Goal: Task Accomplishment & Management: Complete application form

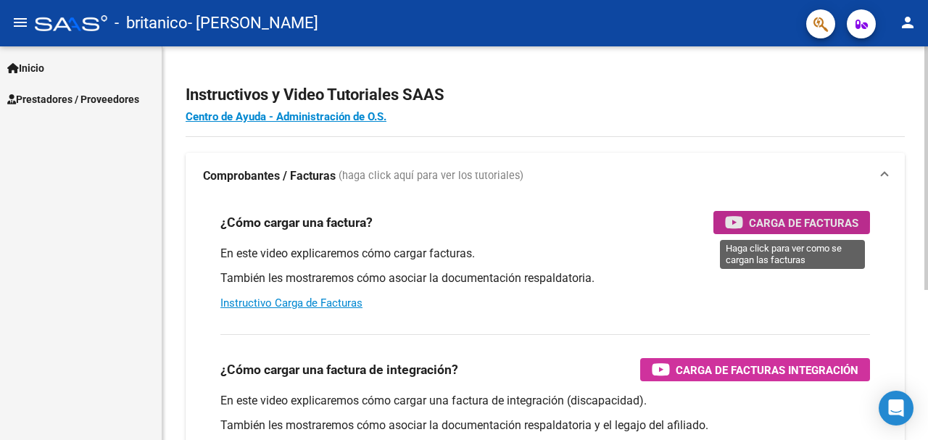
click at [743, 217] on icon "button" at bounding box center [734, 222] width 18 height 17
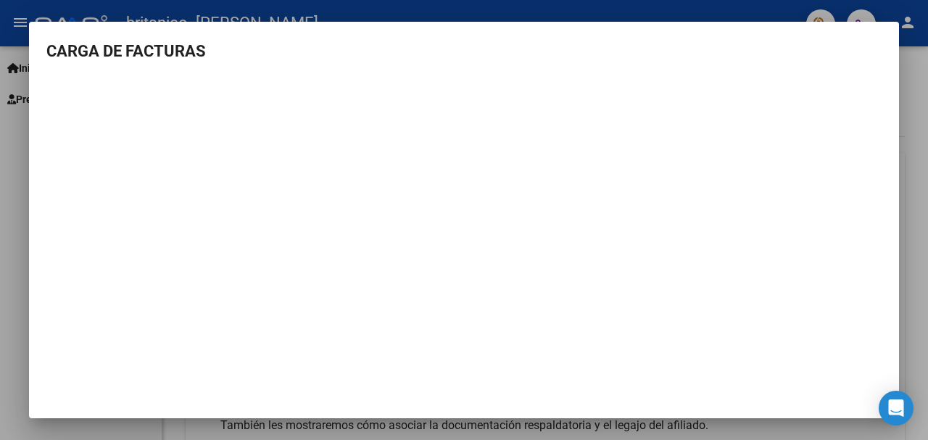
click at [926, 217] on div at bounding box center [464, 220] width 928 height 440
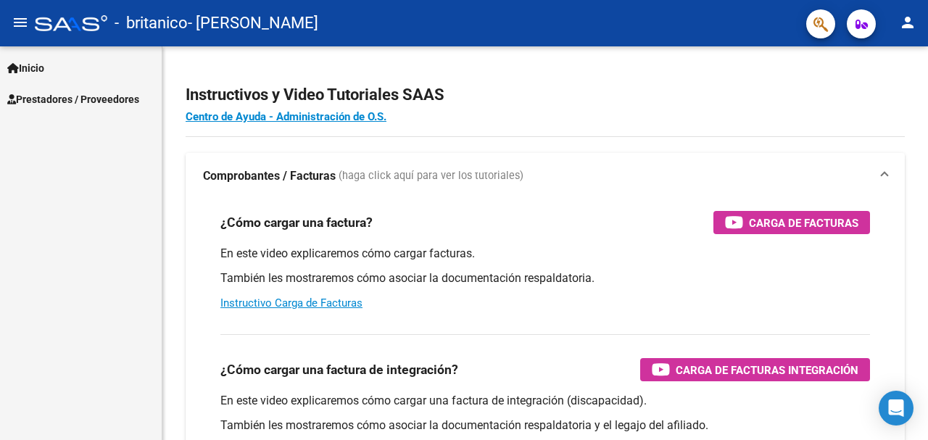
click at [65, 98] on span "Prestadores / Proveedores" at bounding box center [73, 99] width 132 height 16
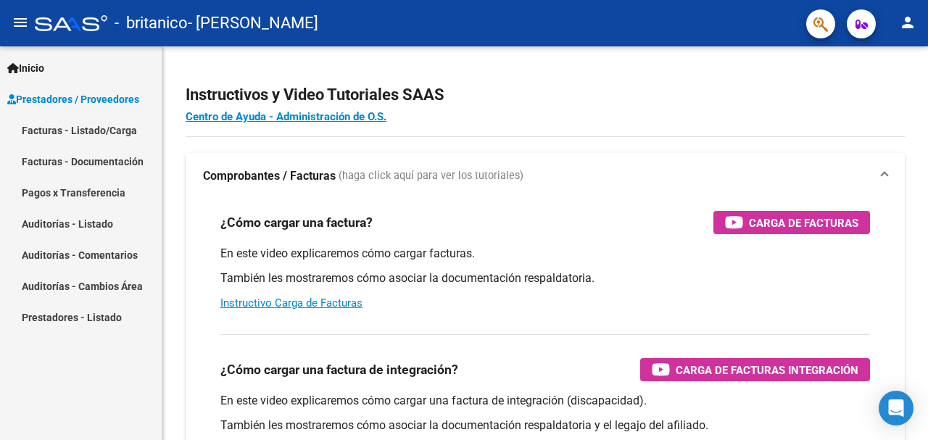
click at [101, 163] on link "Facturas - Documentación" at bounding box center [81, 161] width 162 height 31
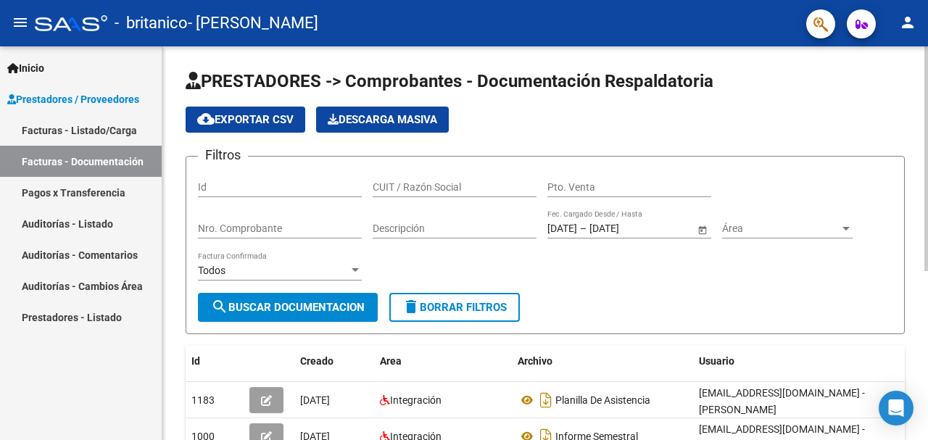
click at [247, 87] on span "PRESTADORES -> Comprobantes - Documentación Respaldatoria" at bounding box center [450, 81] width 528 height 20
click at [102, 121] on link "Facturas - Listado/Carga" at bounding box center [81, 130] width 162 height 31
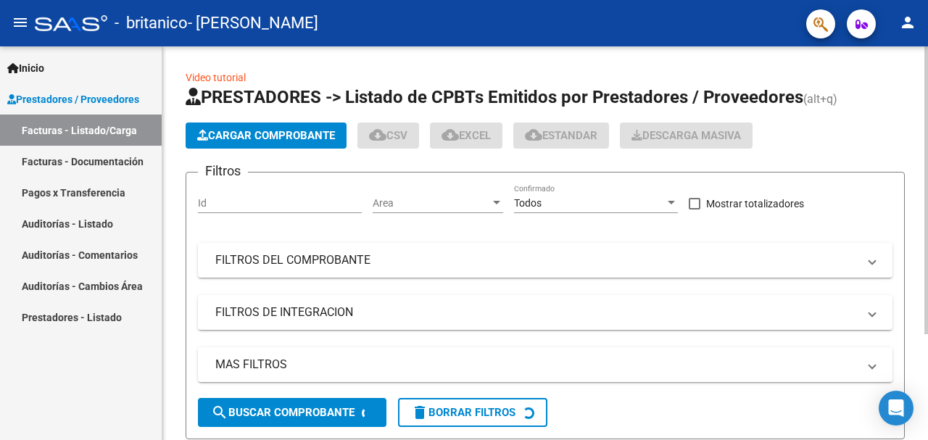
click at [269, 136] on span "Cargar Comprobante" at bounding box center [266, 135] width 138 height 13
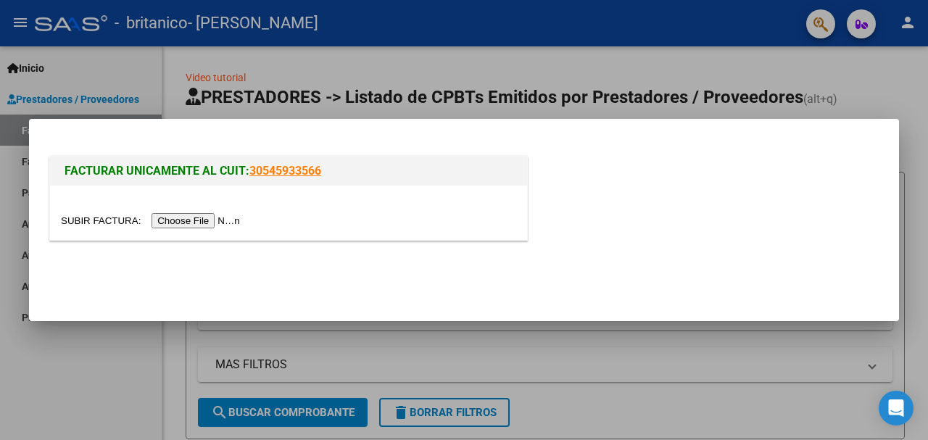
click at [194, 220] on input "file" at bounding box center [152, 220] width 183 height 15
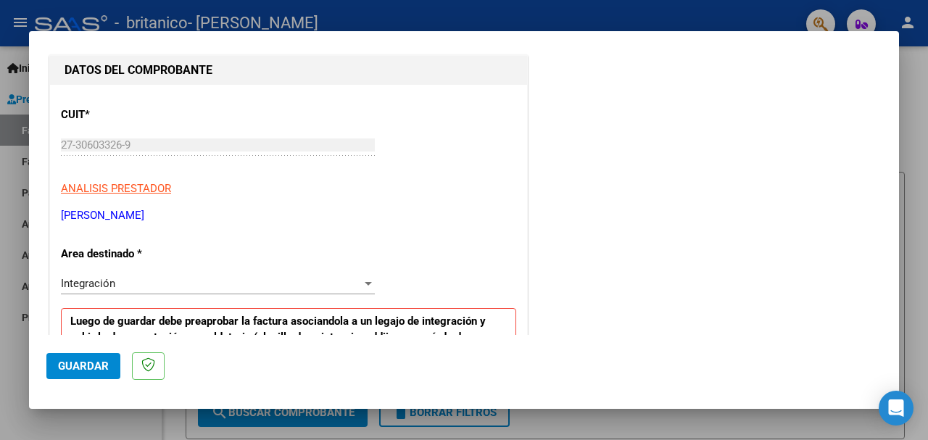
scroll to position [218, 0]
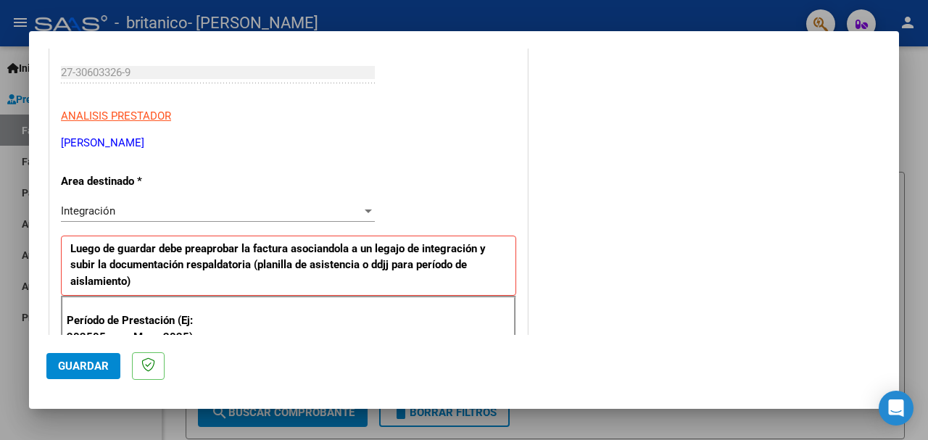
click at [189, 207] on div "Integración" at bounding box center [211, 210] width 301 height 13
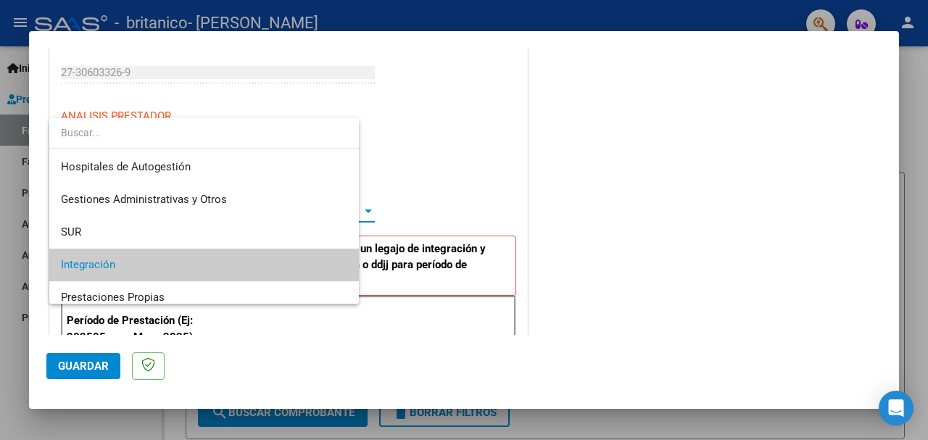
scroll to position [54, 0]
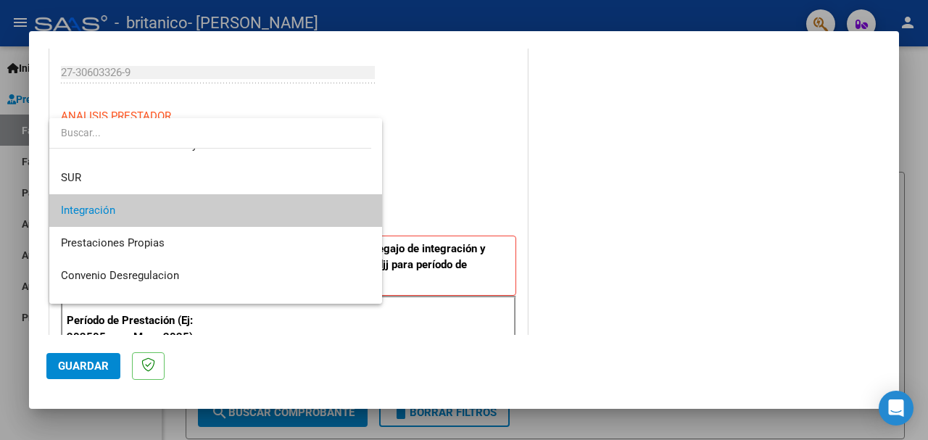
click at [189, 207] on span "Integración" at bounding box center [216, 210] width 310 height 33
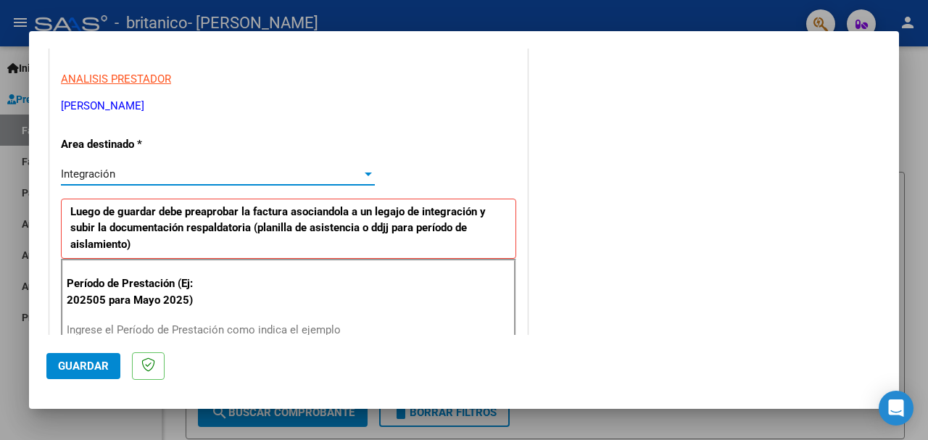
scroll to position [290, 0]
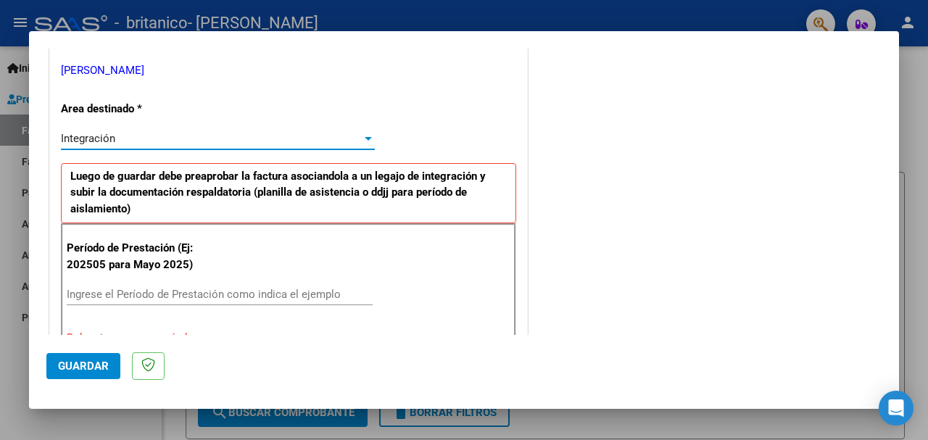
click at [144, 292] on input "Ingrese el Período de Prestación como indica el ejemplo" at bounding box center [220, 294] width 306 height 13
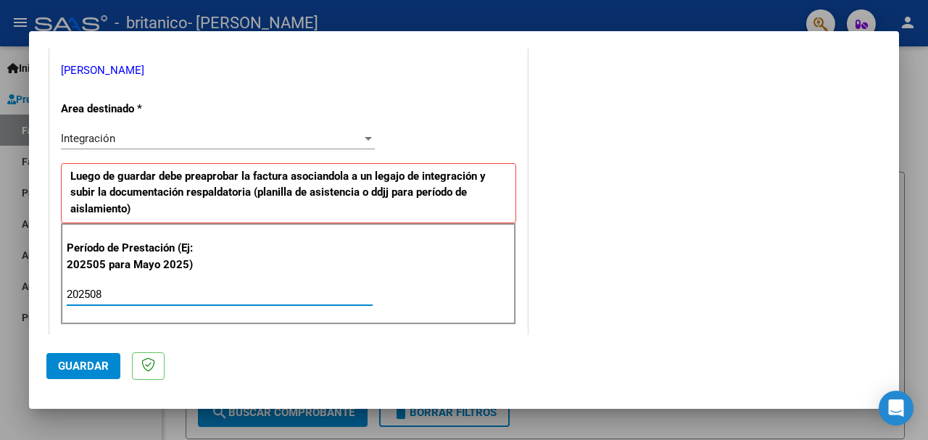
type input "202508"
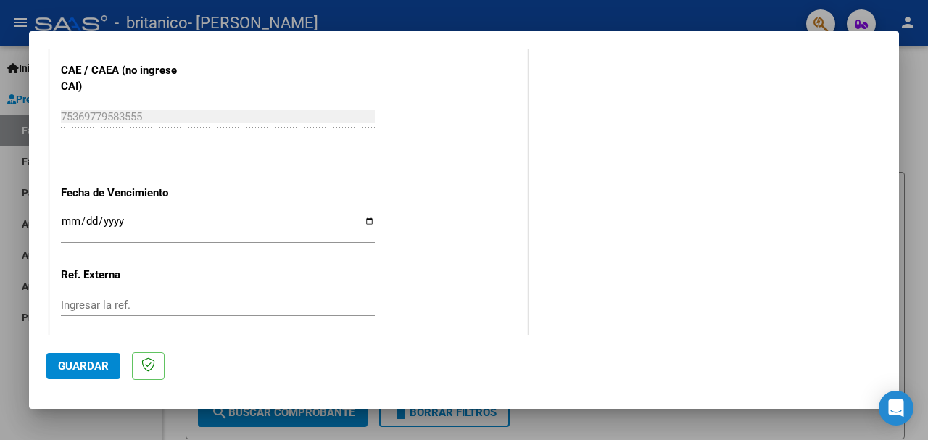
scroll to position [943, 0]
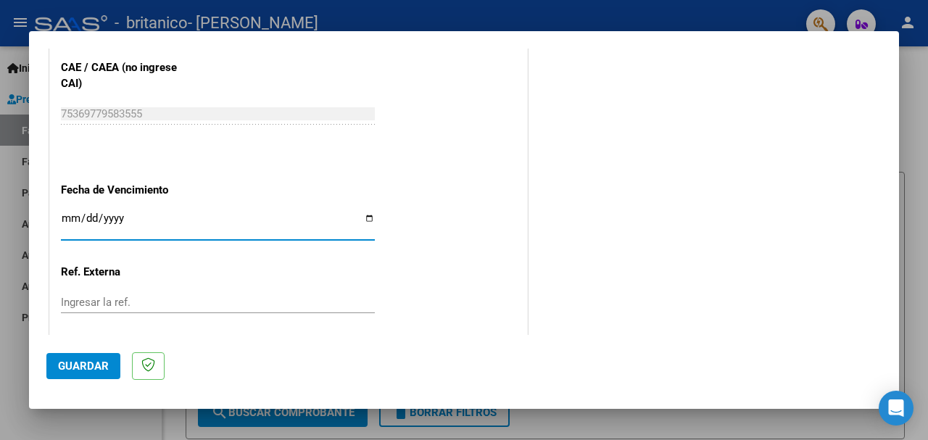
click at [364, 217] on input "Ingresar la fecha" at bounding box center [218, 223] width 314 height 23
type input "[DATE]"
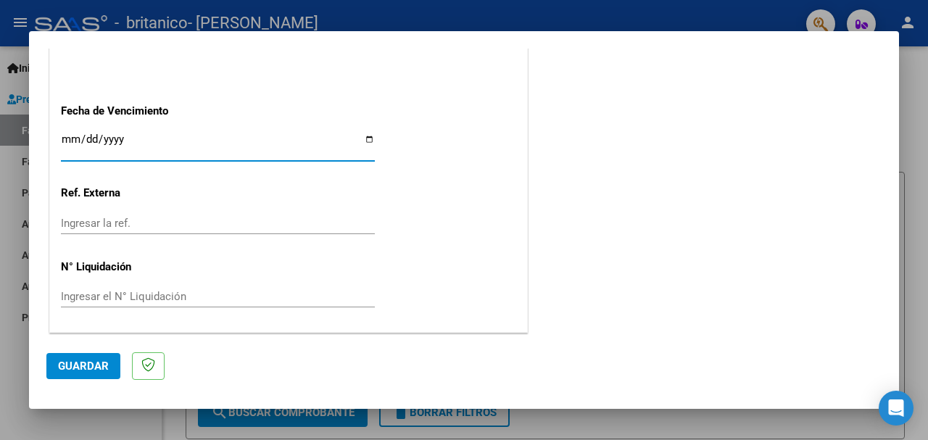
scroll to position [1022, 0]
click at [97, 362] on span "Guardar" at bounding box center [83, 366] width 51 height 13
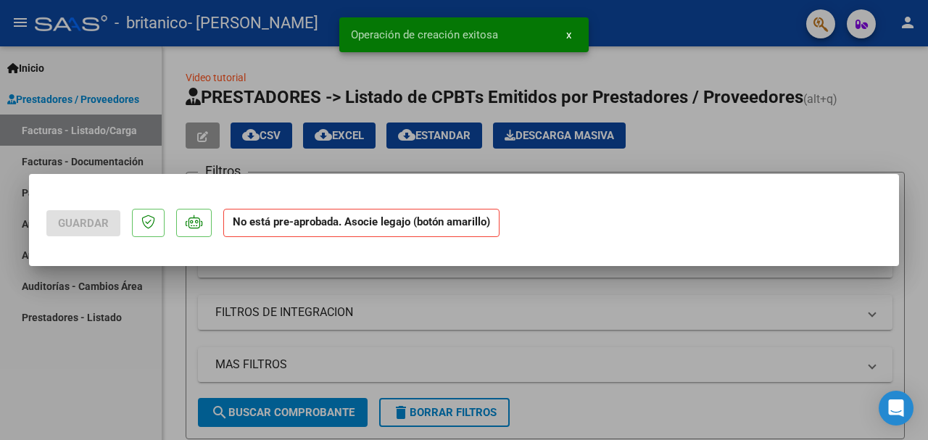
scroll to position [0, 0]
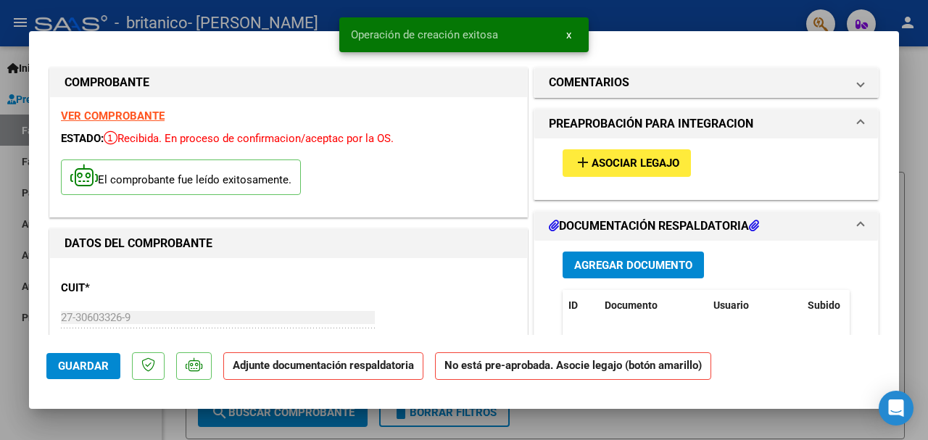
click at [589, 154] on button "add Asociar Legajo" at bounding box center [627, 162] width 128 height 27
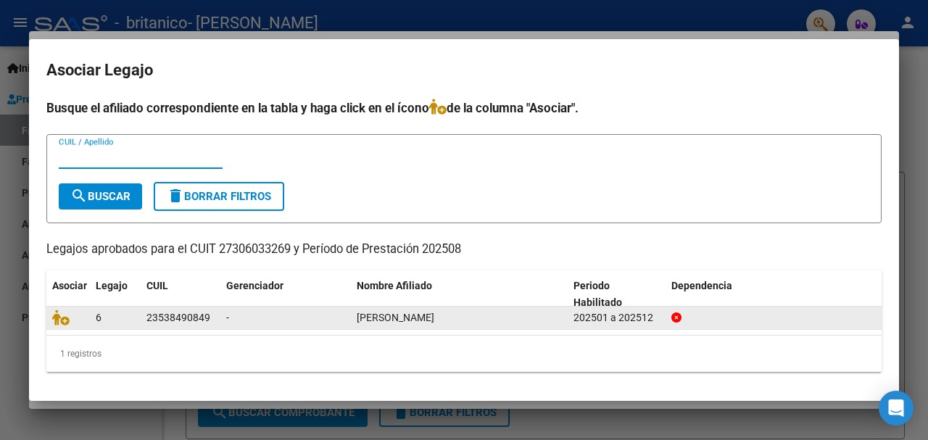
click at [79, 320] on div at bounding box center [68, 318] width 32 height 17
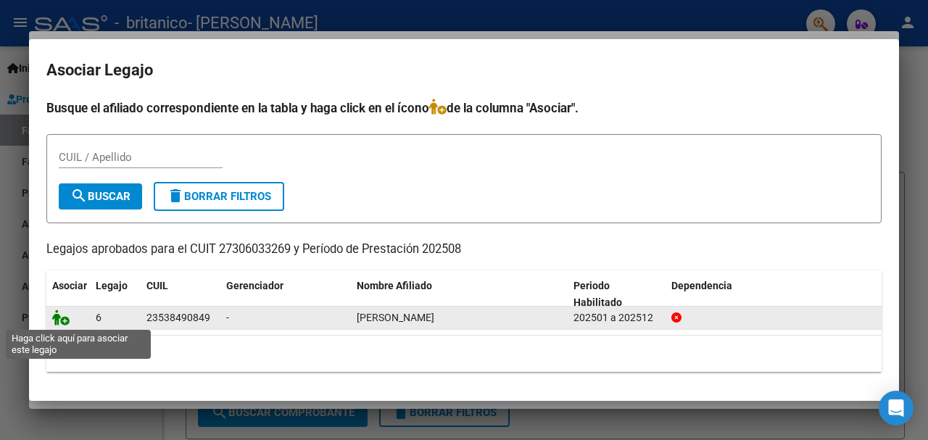
click at [67, 322] on icon at bounding box center [60, 318] width 17 height 16
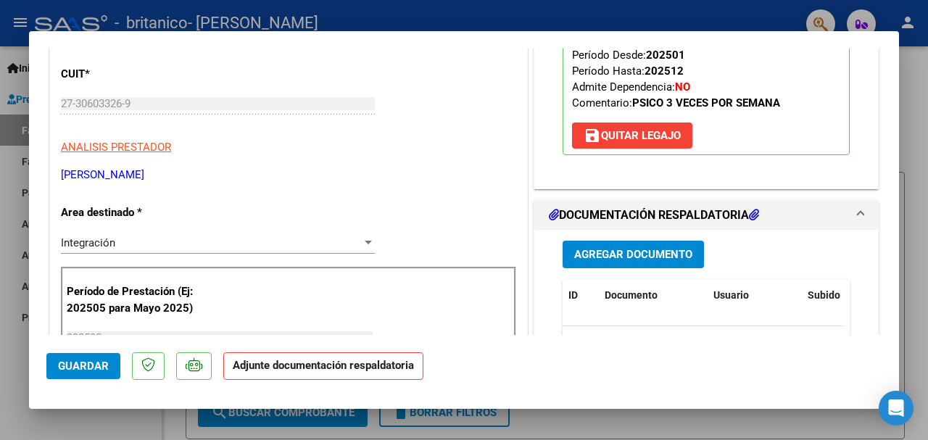
scroll to position [218, 0]
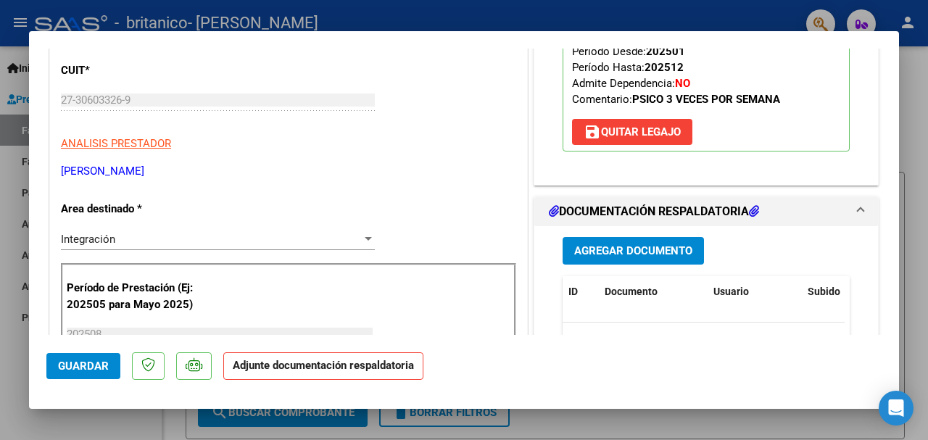
click at [640, 258] on button "Agregar Documento" at bounding box center [633, 250] width 141 height 27
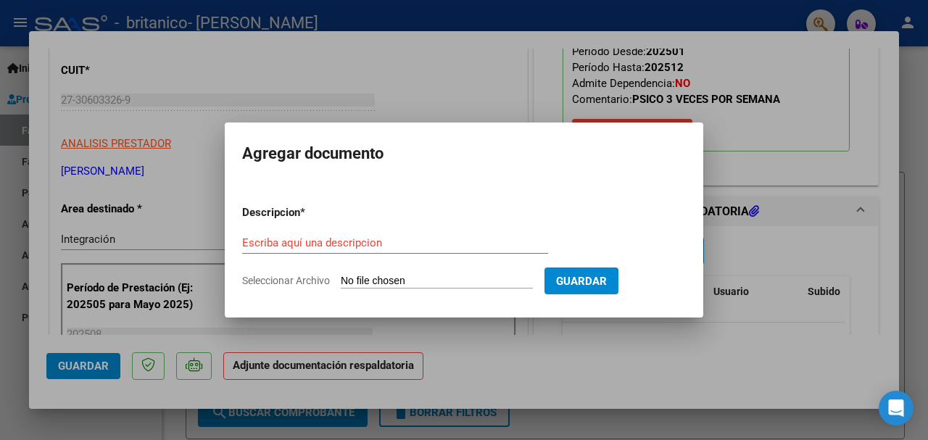
click at [278, 282] on span "Seleccionar Archivo" at bounding box center [286, 281] width 88 height 12
click at [341, 282] on input "Seleccionar Archivo" at bounding box center [437, 282] width 192 height 14
type input "C:\fakepath\Planilla_de_asistencia_agosto.pdf"
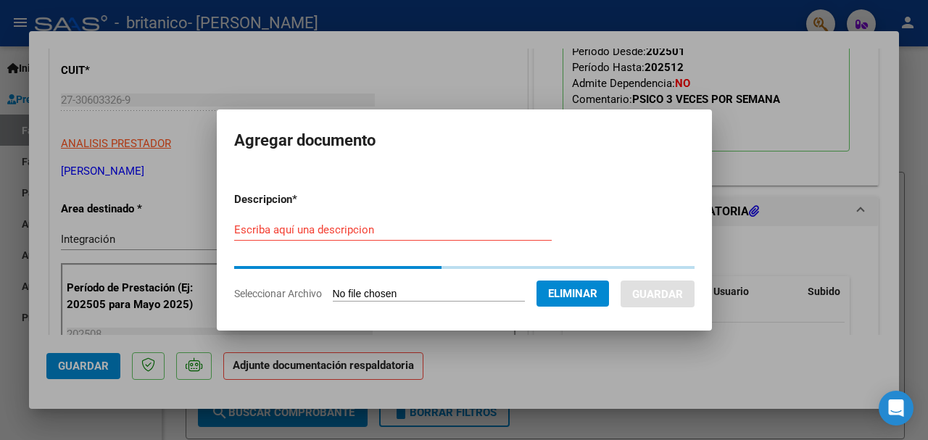
click at [340, 231] on div "Escriba aquí una descripcion" at bounding box center [393, 230] width 318 height 22
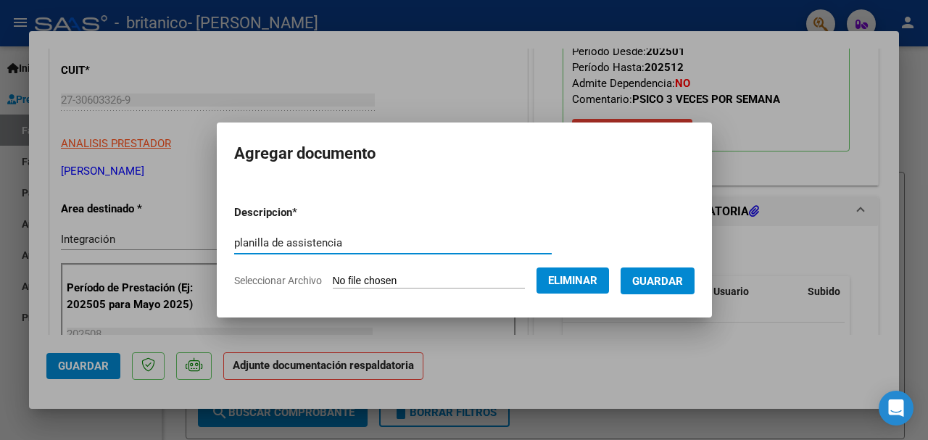
type input "planilla de assistencia"
click at [665, 279] on span "Guardar" at bounding box center [657, 281] width 51 height 13
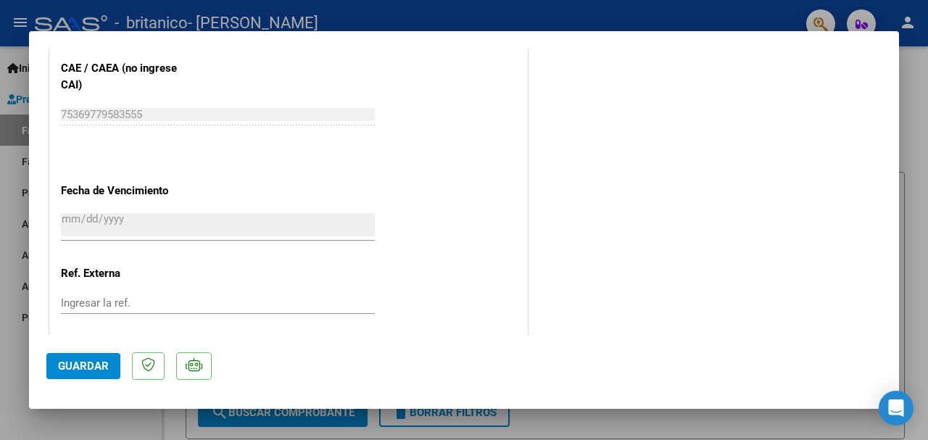
scroll to position [1028, 0]
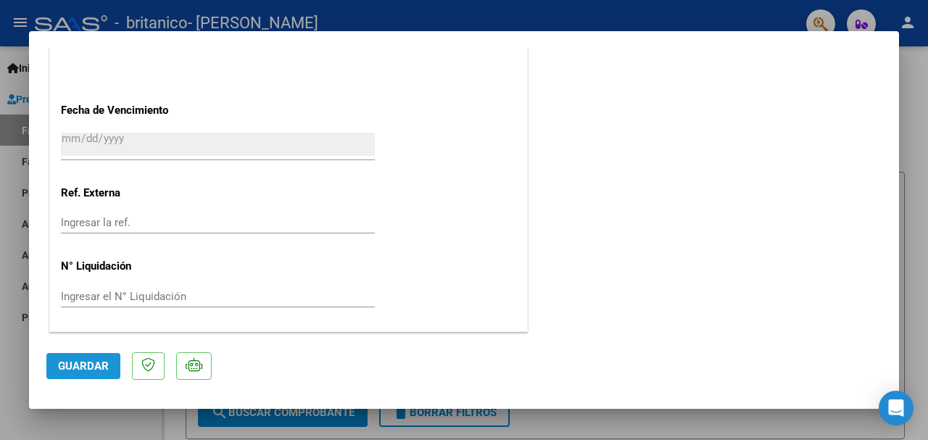
click at [96, 369] on span "Guardar" at bounding box center [83, 366] width 51 height 13
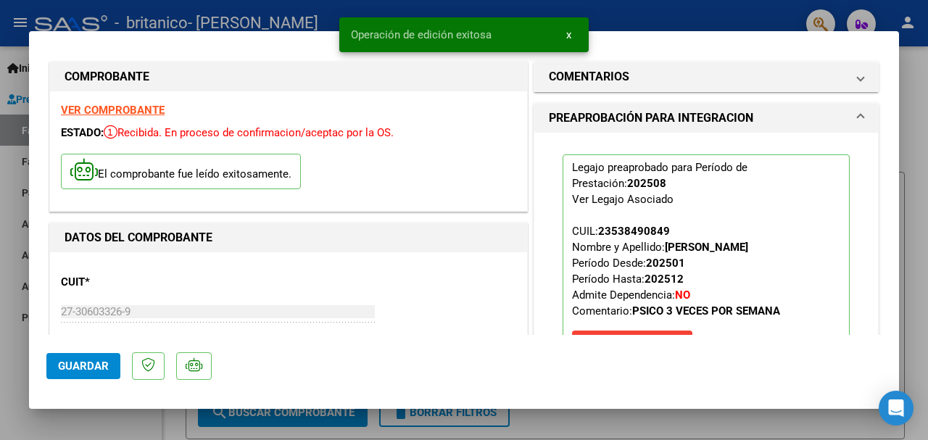
scroll to position [0, 0]
